Goal: Task Accomplishment & Management: Manage account settings

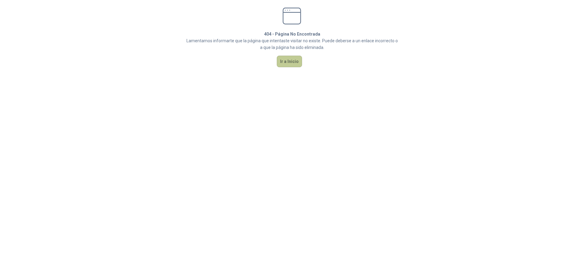
click at [290, 61] on button "Ir a Inicio" at bounding box center [289, 62] width 25 height 12
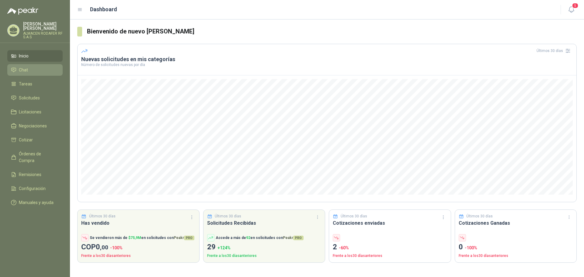
click at [40, 68] on li "Chat" at bounding box center [35, 70] width 48 height 7
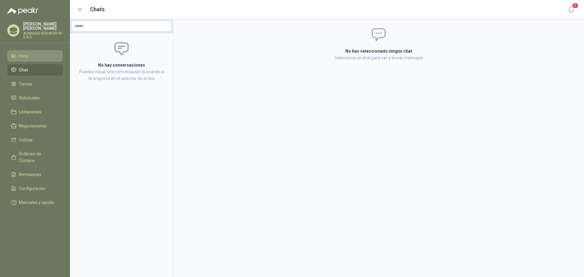
click at [30, 52] on link "Inicio" at bounding box center [34, 56] width 55 height 12
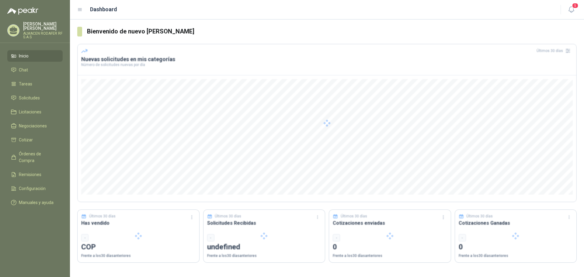
click at [44, 37] on p "ALMACEN RODAFER RF S.A.S" at bounding box center [43, 35] width 40 height 7
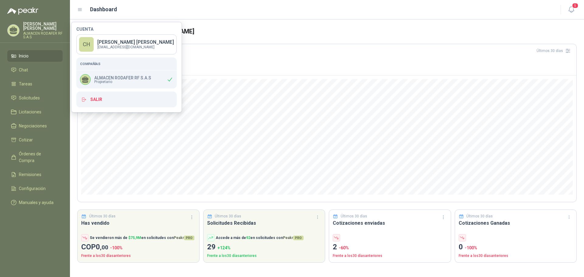
click at [133, 81] on span "Propietario" at bounding box center [122, 82] width 57 height 4
click at [138, 45] on p "[PERSON_NAME]" at bounding box center [135, 42] width 77 height 5
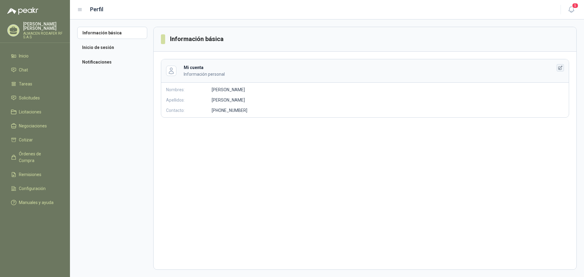
click at [560, 67] on icon "button" at bounding box center [560, 67] width 5 height 5
click at [261, 147] on button "Guardar" at bounding box center [269, 147] width 37 height 12
click at [107, 52] on li "Inicio de sesión" at bounding box center [112, 47] width 70 height 12
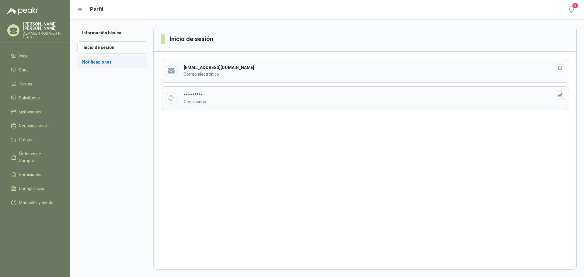
click at [103, 64] on li "Notificaciones" at bounding box center [112, 62] width 70 height 12
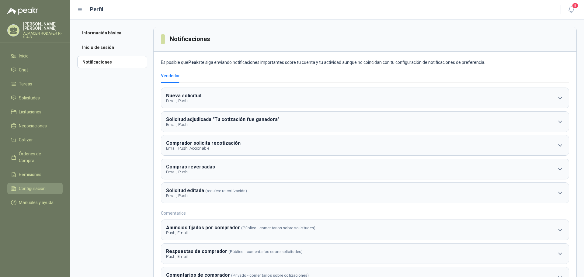
click at [45, 185] on span "Configuración" at bounding box center [32, 188] width 27 height 7
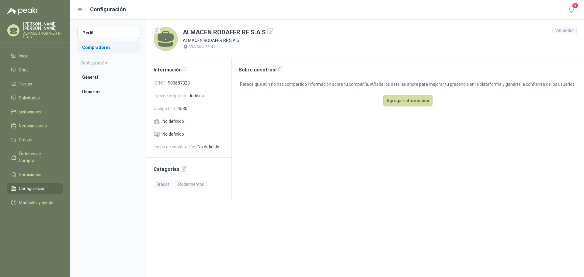
click at [115, 47] on li "Compradores" at bounding box center [108, 47] width 63 height 12
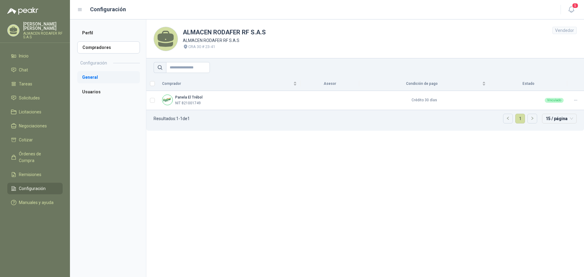
click at [111, 75] on li "General" at bounding box center [108, 77] width 63 height 12
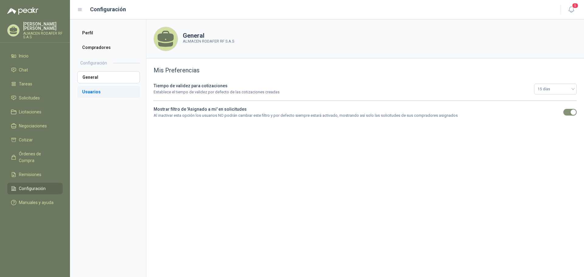
click at [100, 93] on li "Usuarios" at bounding box center [108, 92] width 63 height 12
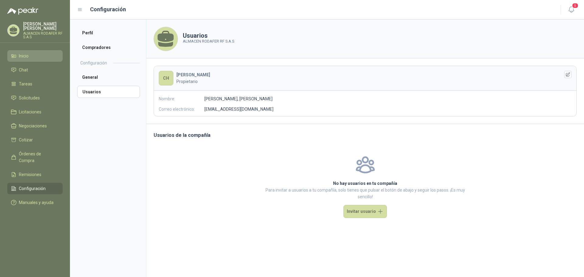
click at [30, 58] on li "Inicio" at bounding box center [35, 56] width 48 height 7
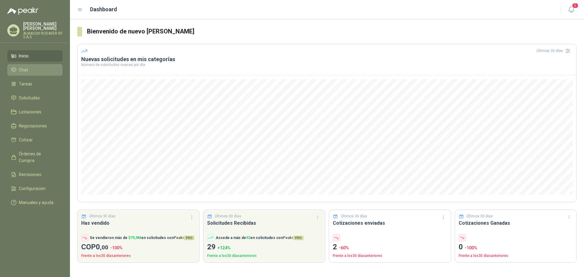
click at [54, 66] on link "Chat" at bounding box center [34, 70] width 55 height 12
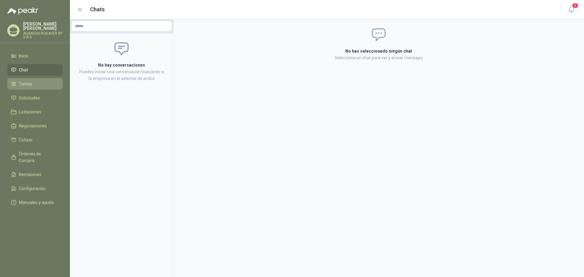
click at [48, 81] on li "Tareas" at bounding box center [35, 84] width 48 height 7
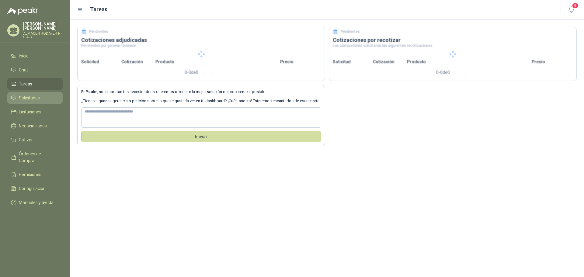
click at [41, 96] on li "Solicitudes" at bounding box center [35, 98] width 48 height 7
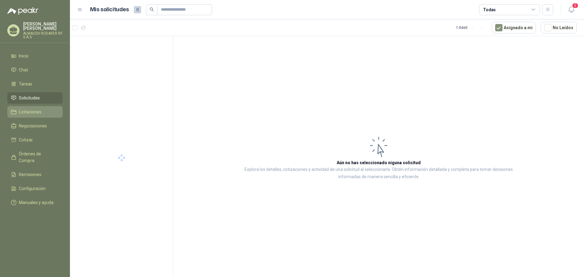
click at [36, 112] on span "Licitaciones" at bounding box center [30, 112] width 22 height 7
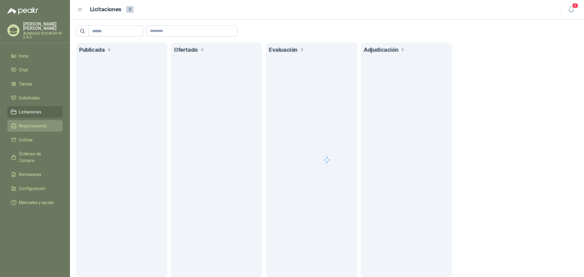
click at [37, 123] on span "Negociaciones" at bounding box center [33, 126] width 28 height 7
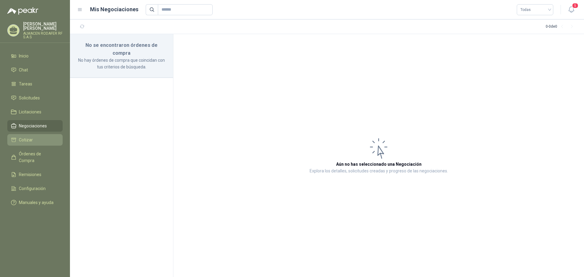
click at [31, 136] on link "Cotizar" at bounding box center [34, 140] width 55 height 12
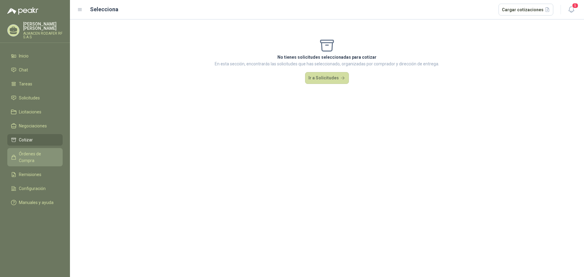
click at [28, 150] on span "Órdenes de Compra" at bounding box center [38, 156] width 38 height 13
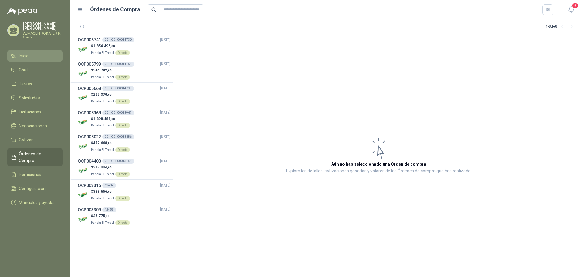
click at [37, 57] on li "Inicio" at bounding box center [35, 56] width 48 height 7
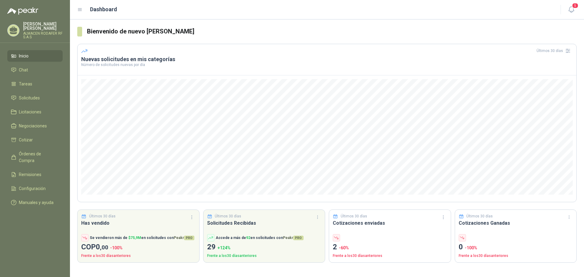
click at [40, 37] on p "ALMACEN RODAFER RF S.A.S" at bounding box center [43, 35] width 40 height 7
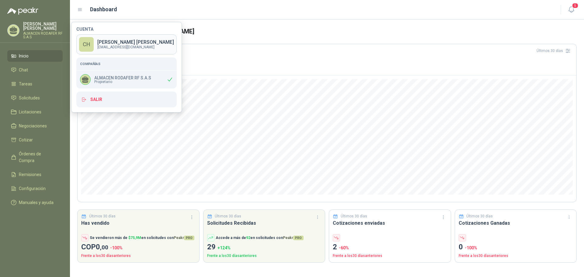
click at [128, 36] on link "CH [PERSON_NAME] [EMAIL_ADDRESS][DOMAIN_NAME]" at bounding box center [126, 44] width 100 height 20
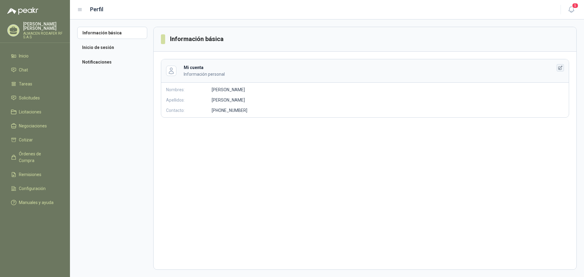
click at [557, 67] on button "button" at bounding box center [559, 67] width 7 height 7
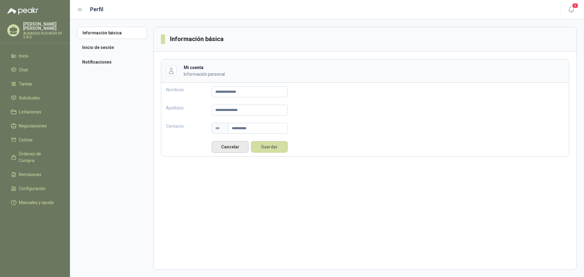
click at [214, 147] on button "Cancelar" at bounding box center [230, 147] width 37 height 12
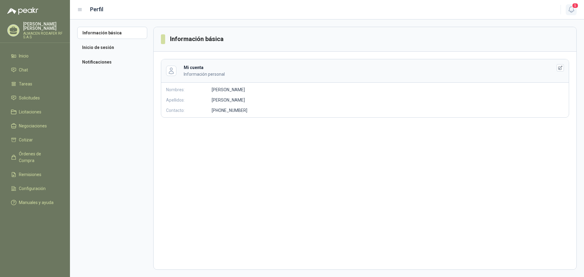
click at [566, 5] on button "5" at bounding box center [570, 9] width 11 height 11
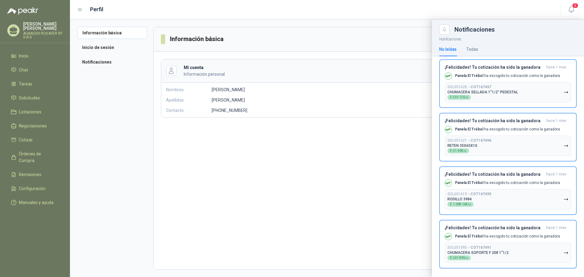
scroll to position [37, 0]
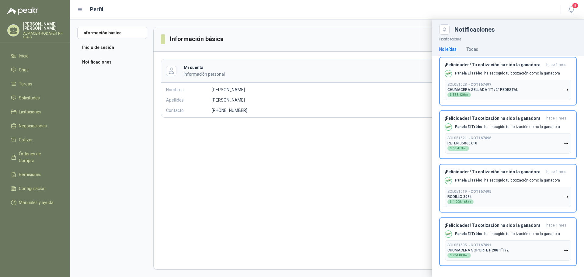
click at [251, 163] on div at bounding box center [327, 147] width 514 height 257
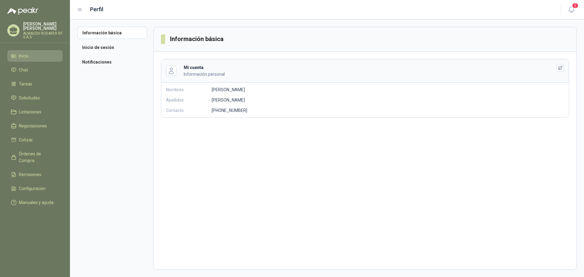
click at [55, 56] on li "Inicio" at bounding box center [35, 56] width 48 height 7
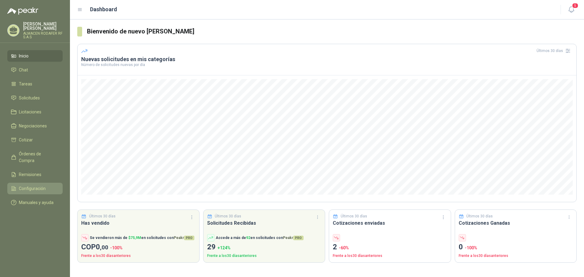
click at [44, 183] on link "Configuración" at bounding box center [34, 189] width 55 height 12
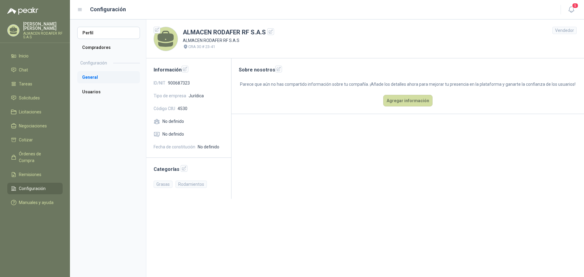
click at [118, 78] on li "General" at bounding box center [108, 77] width 63 height 12
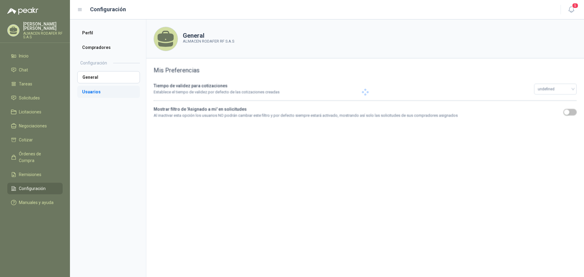
click at [107, 93] on li "Usuarios" at bounding box center [108, 92] width 63 height 12
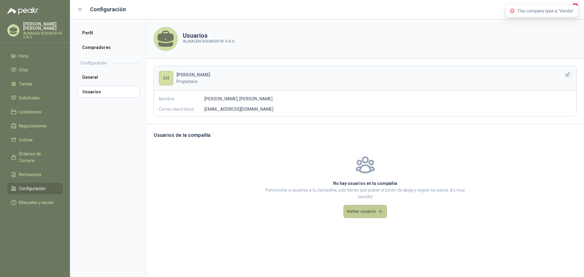
click at [357, 208] on button "Invitar usuario" at bounding box center [364, 211] width 43 height 13
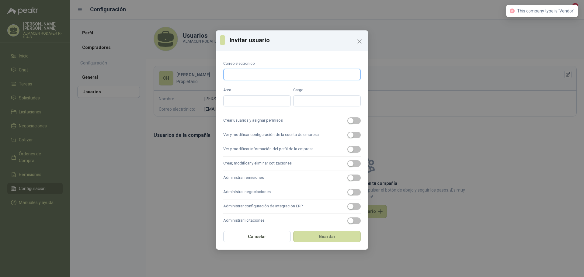
click at [247, 70] on input "Correo electrónico" at bounding box center [291, 74] width 137 height 11
type input "**********"
click at [265, 103] on input "Área" at bounding box center [256, 100] width 67 height 11
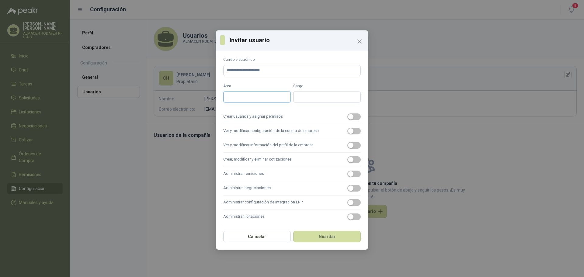
scroll to position [6, 0]
click at [351, 212] on span "button" at bounding box center [353, 215] width 13 height 7
click at [352, 204] on label "Administrar configuración de integración ERP" at bounding box center [291, 201] width 137 height 14
click at [352, 204] on button "Administrar configuración de integración ERP" at bounding box center [353, 200] width 13 height 7
click at [351, 189] on span "button" at bounding box center [353, 186] width 13 height 7
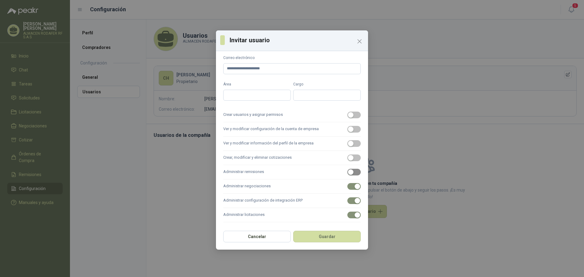
click at [350, 171] on span "button" at bounding box center [353, 172] width 13 height 7
click at [350, 161] on label "Crear, modificar y eliminar cotizaciones" at bounding box center [291, 158] width 137 height 14
click at [350, 161] on button "Crear, modificar y eliminar cotizaciones" at bounding box center [353, 157] width 13 height 7
click at [351, 141] on span "button" at bounding box center [353, 143] width 13 height 7
click at [352, 126] on span "button" at bounding box center [353, 129] width 13 height 7
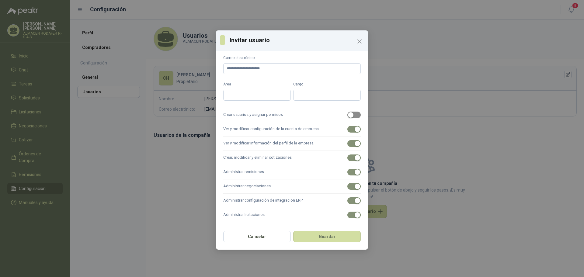
click at [352, 114] on span "button" at bounding box center [353, 115] width 13 height 7
click at [245, 95] on input "Área" at bounding box center [256, 95] width 67 height 11
type input "******"
click at [301, 97] on input "Cargo" at bounding box center [326, 95] width 67 height 11
type input "*****"
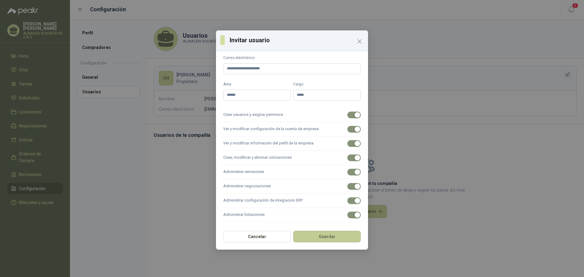
click at [327, 233] on button "Guardar" at bounding box center [326, 237] width 67 height 12
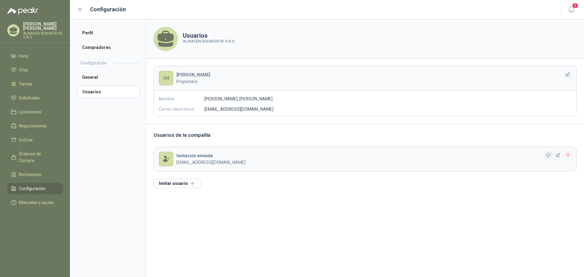
click at [550, 154] on icon "button" at bounding box center [548, 155] width 5 height 3
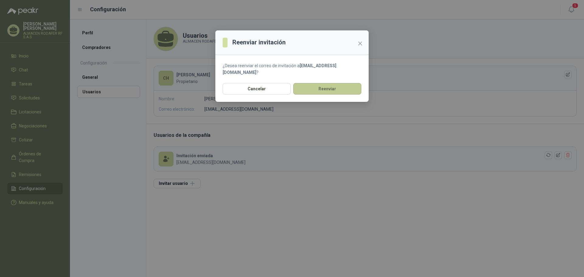
click at [343, 83] on button "Reenviar" at bounding box center [327, 89] width 68 height 12
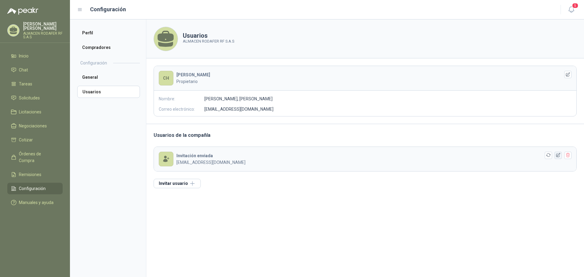
click at [555, 156] on icon "button" at bounding box center [557, 155] width 5 height 5
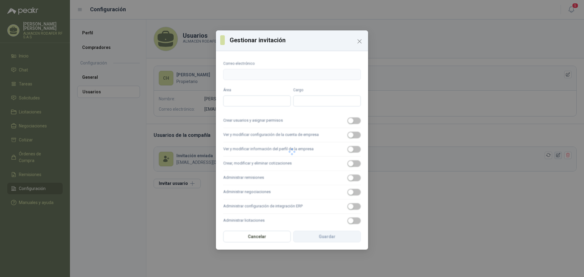
type input "**********"
type input "******"
type input "*****"
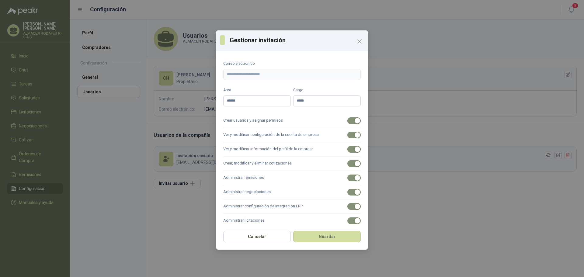
click at [359, 41] on icon "Close" at bounding box center [359, 41] width 7 height 7
